Goal: Communication & Community: Ask a question

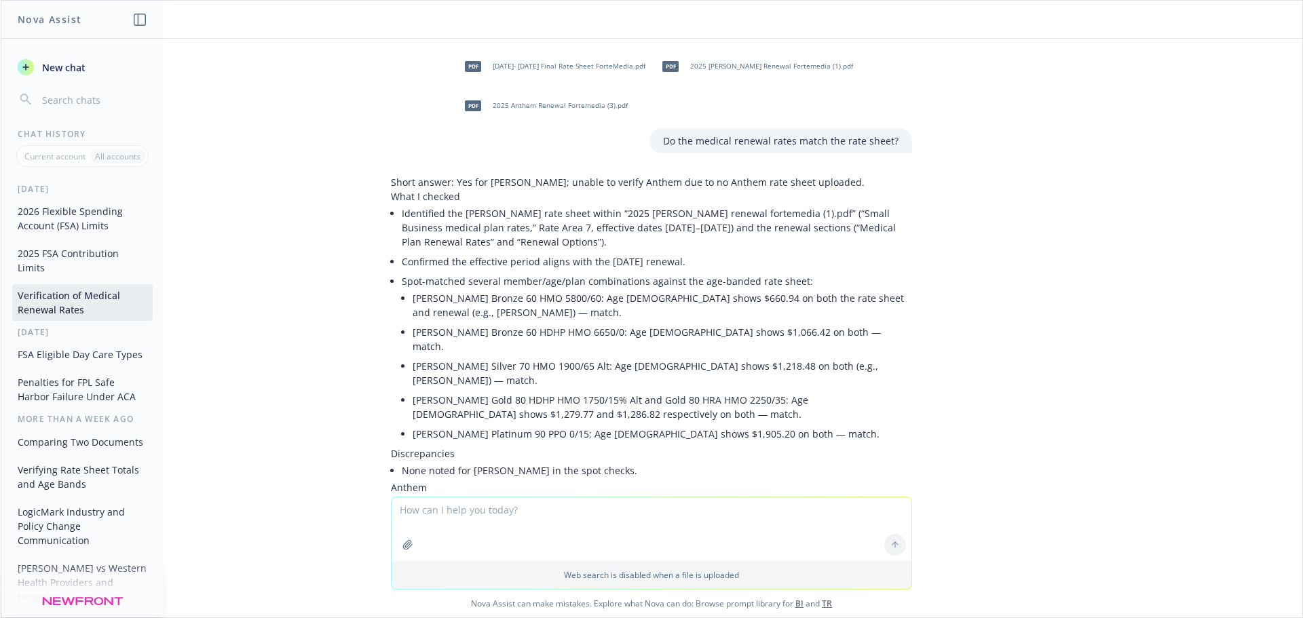
scroll to position [134, 0]
